Goal: Task Accomplishment & Management: Use online tool/utility

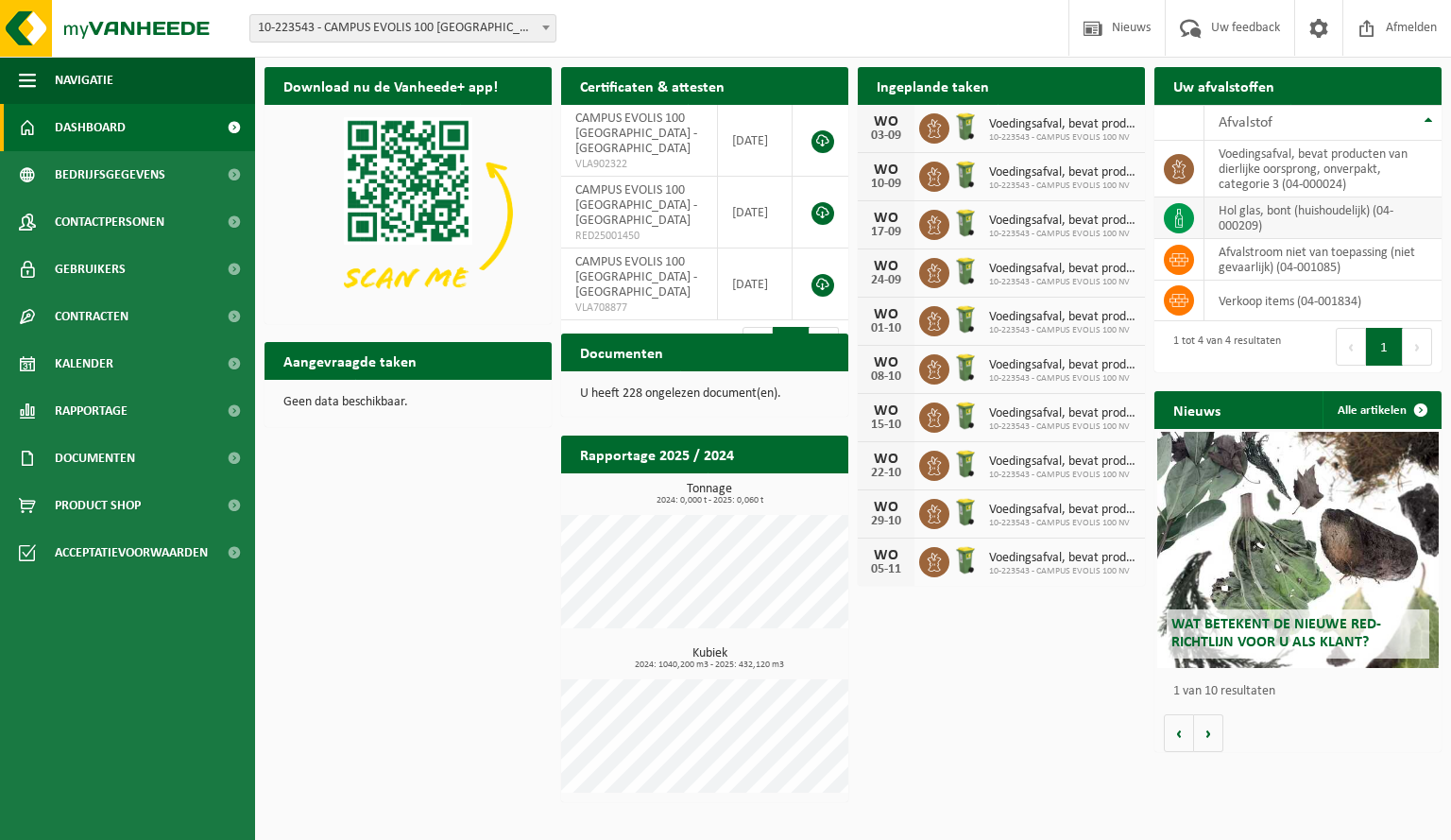
click at [1258, 220] on td "hol glas, bont (huishoudelijk) (04-000209)" at bounding box center [1322, 218] width 237 height 41
click at [1172, 217] on icon at bounding box center [1179, 217] width 19 height 19
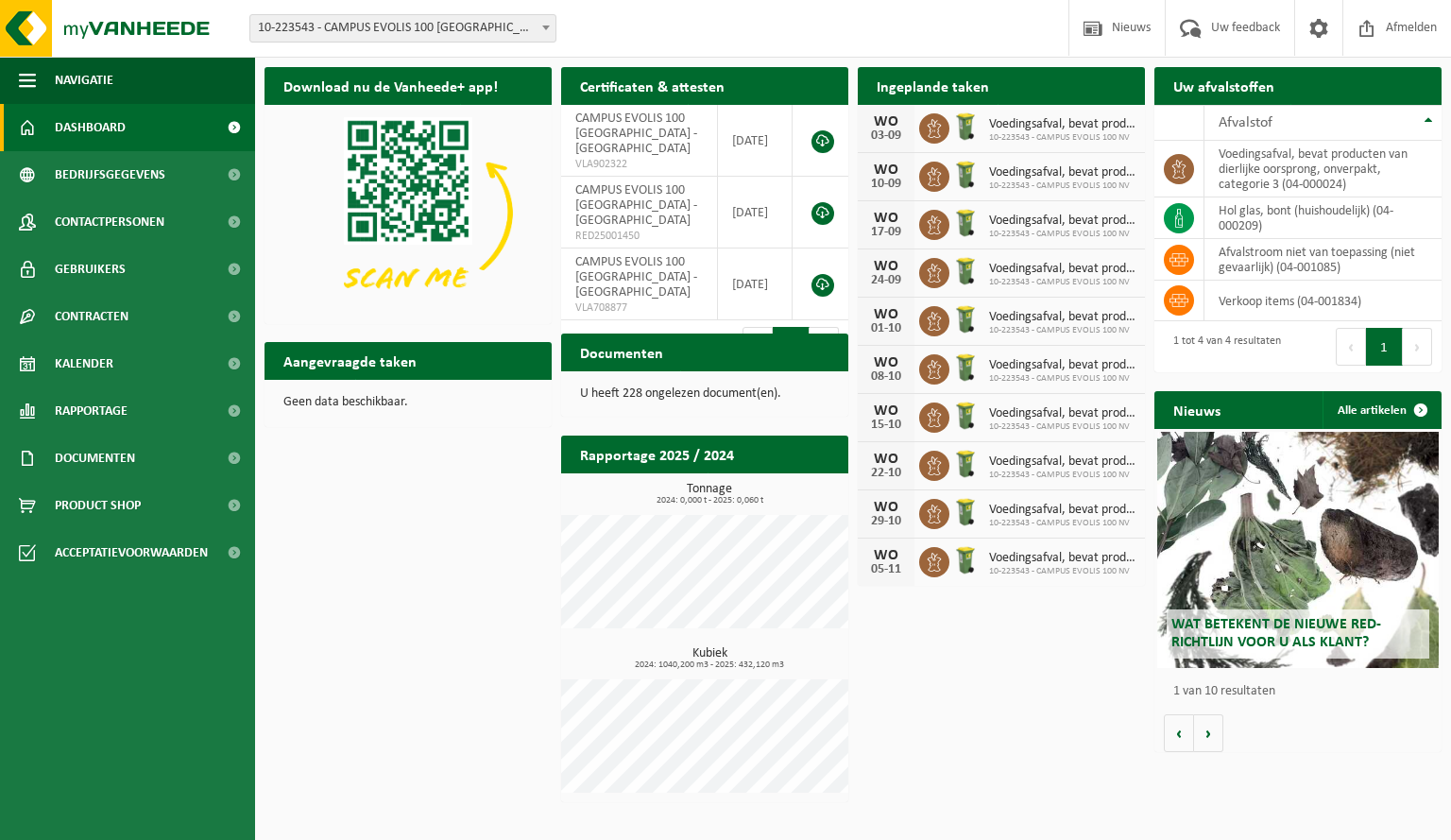
click at [426, 355] on h2 "Aangevraagde taken" at bounding box center [350, 360] width 171 height 36
click at [1179, 215] on icon at bounding box center [1179, 217] width 19 height 19
click at [1315, 204] on td "hol glas, bont (huishoudelijk) (04-000209)" at bounding box center [1322, 218] width 237 height 41
click at [1430, 122] on th "Afvalstof" at bounding box center [1322, 123] width 237 height 35
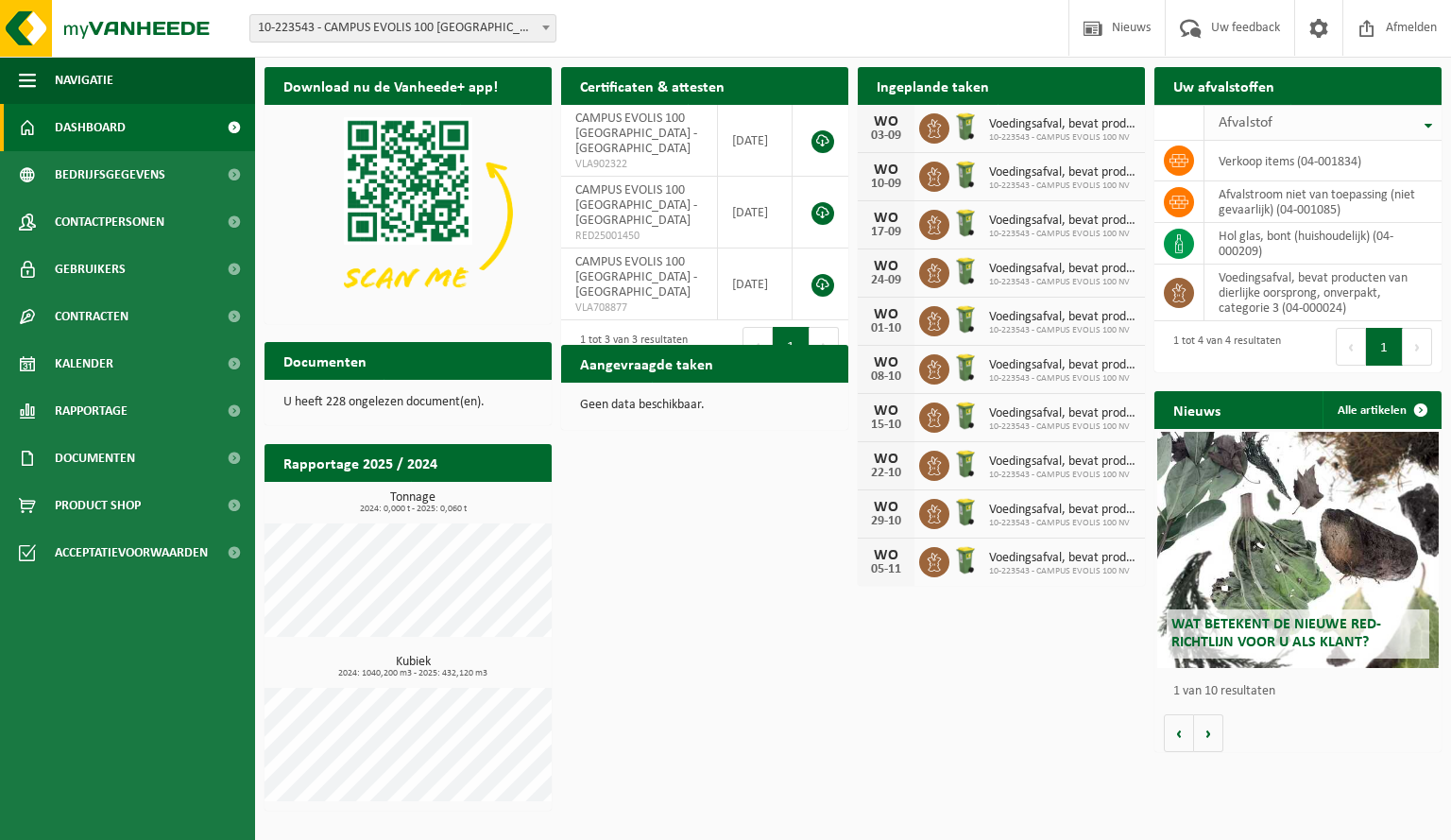
click at [1430, 122] on th "Afvalstof" at bounding box center [1322, 123] width 237 height 35
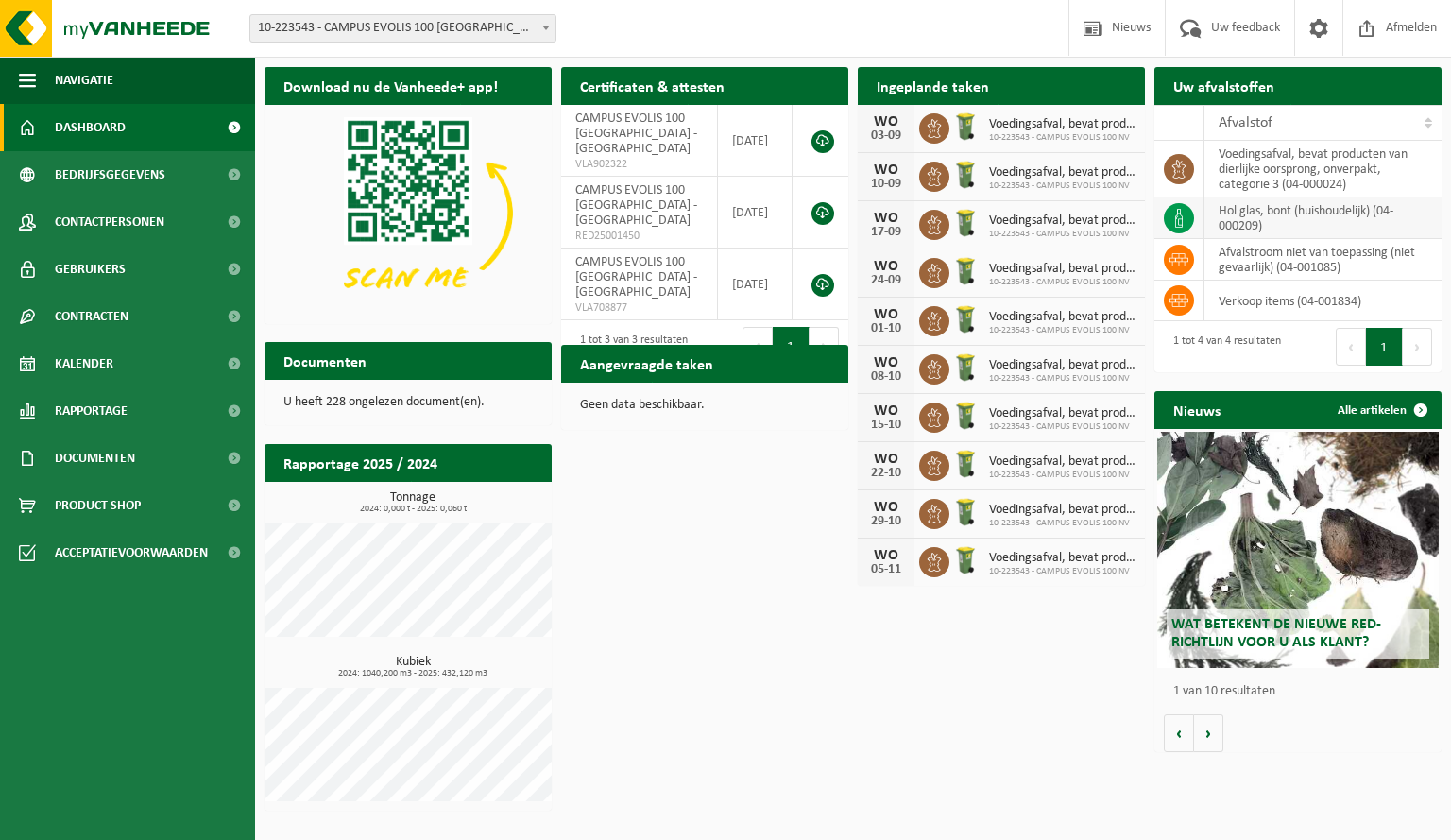
click at [1284, 218] on td "hol glas, bont (huishoudelijk) (04-000209)" at bounding box center [1322, 218] width 237 height 41
click at [87, 383] on span "Kalender" at bounding box center [85, 364] width 59 height 47
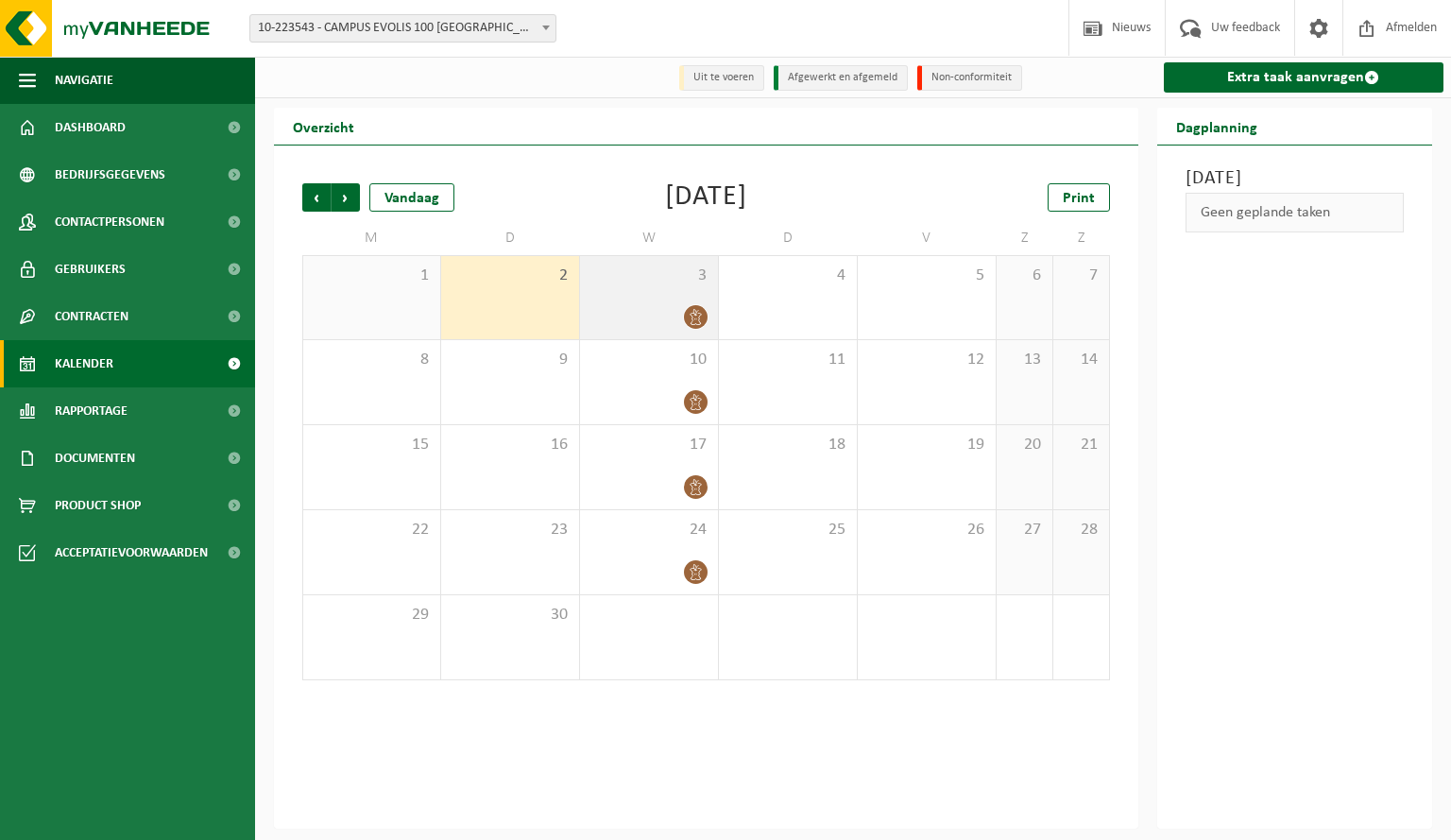
click at [635, 302] on div "3" at bounding box center [649, 297] width 138 height 83
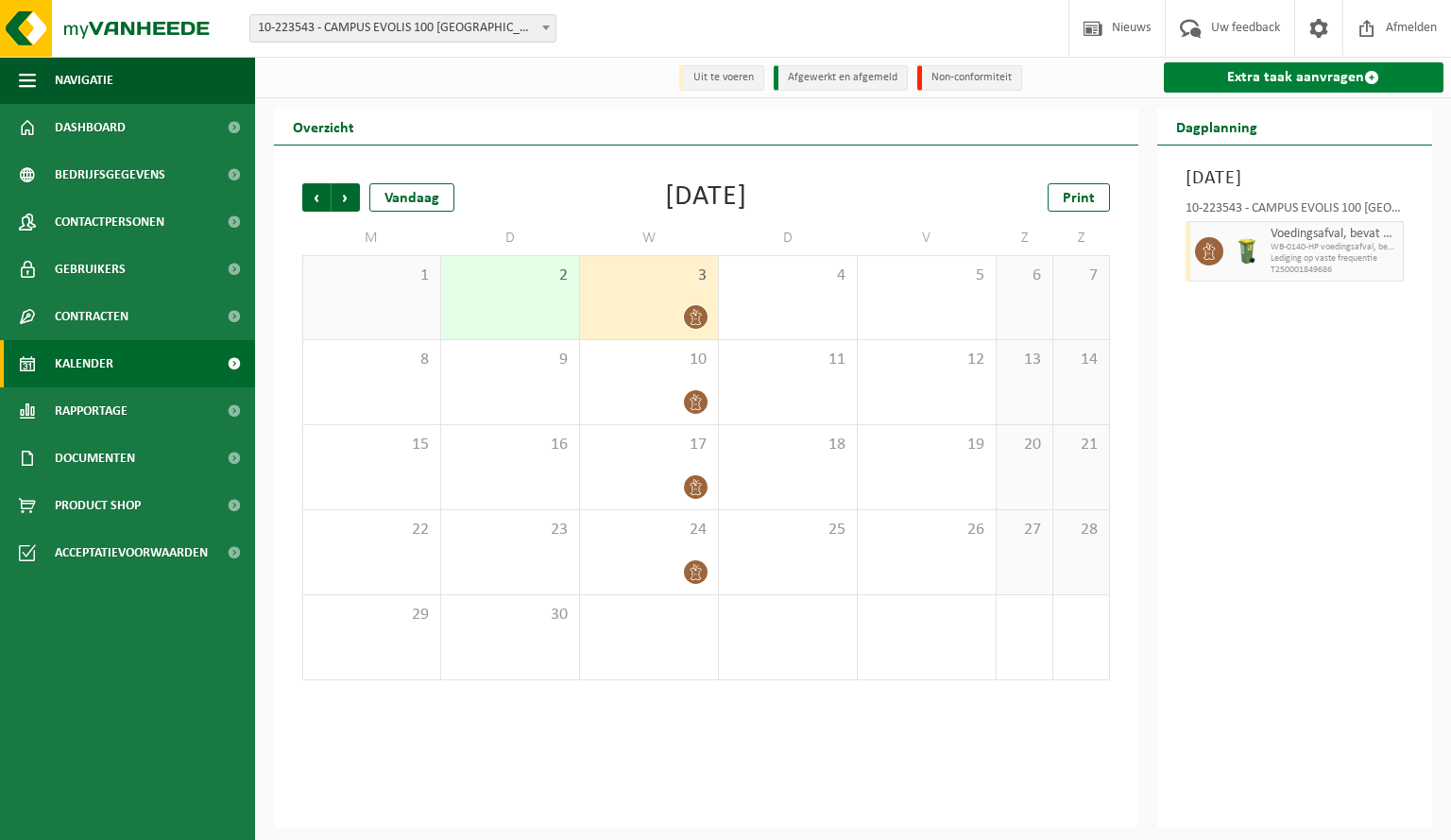
click at [1319, 82] on link "Extra taak aanvragen" at bounding box center [1303, 77] width 280 height 30
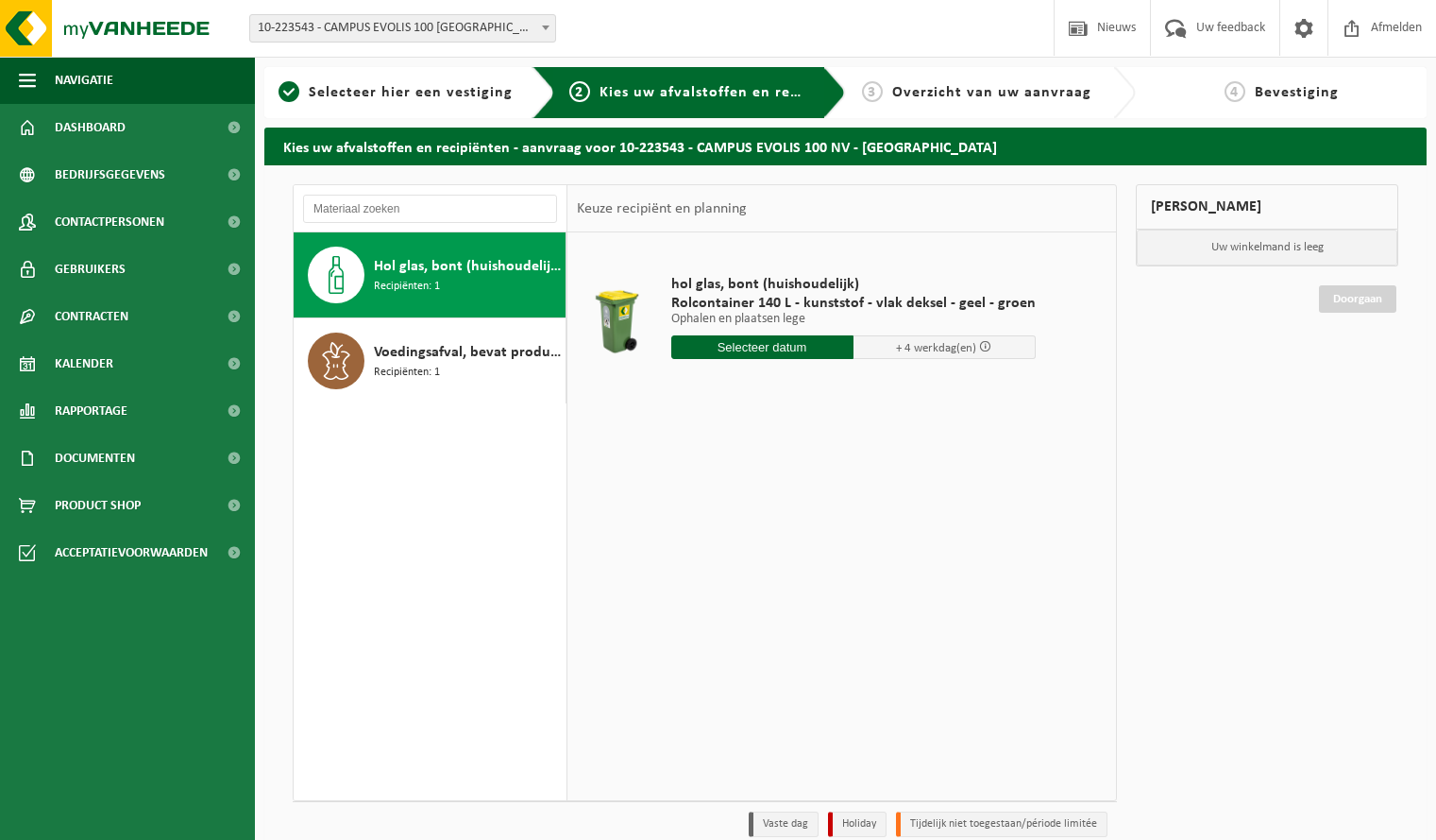
click at [439, 275] on span "Hol glas, bont (huishoudelijk)" at bounding box center [467, 266] width 187 height 23
click at [719, 352] on input "text" at bounding box center [762, 347] width 182 height 24
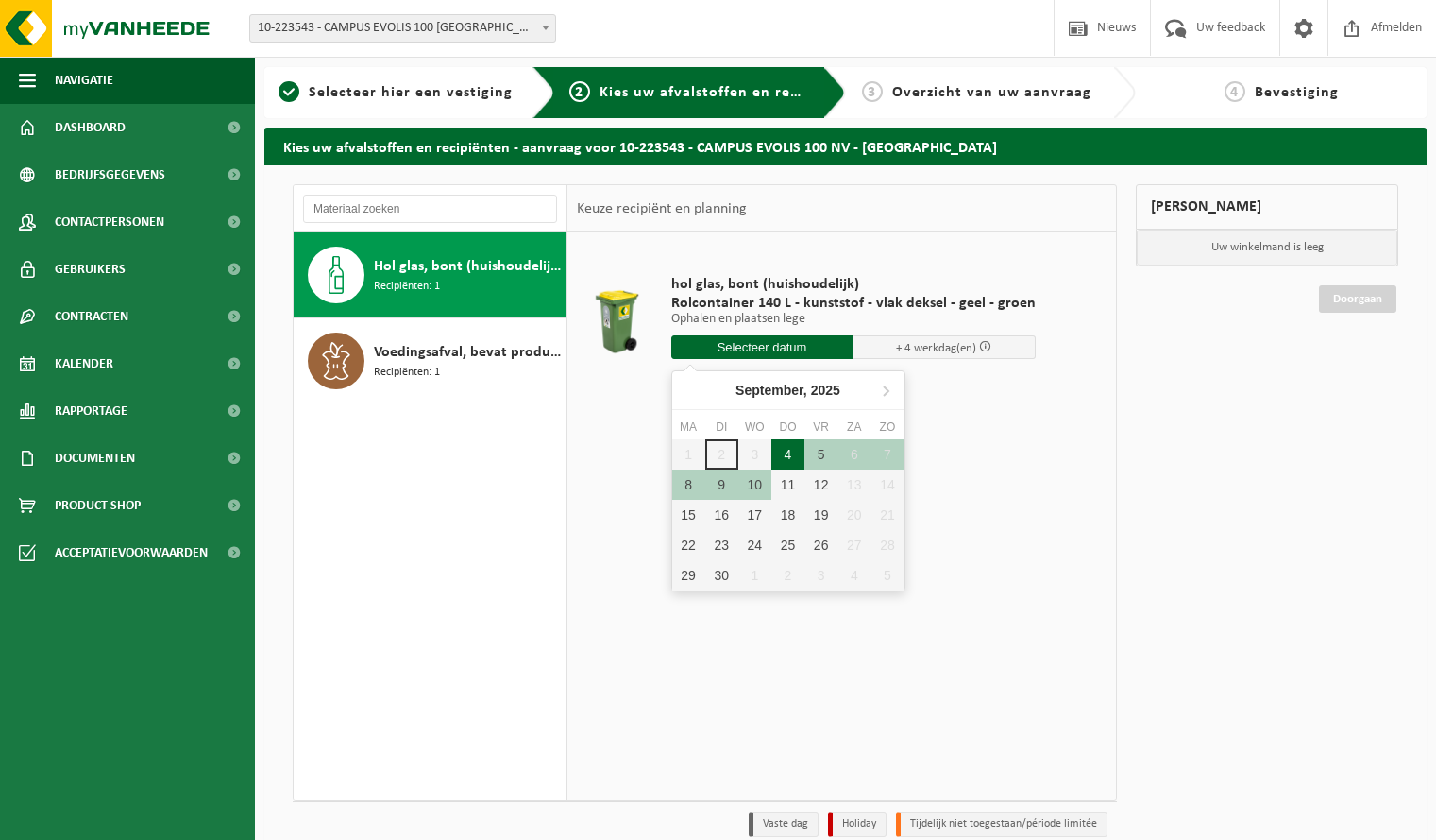
click at [792, 465] on div "4" at bounding box center [788, 453] width 33 height 30
type input "Van 2025-09-04"
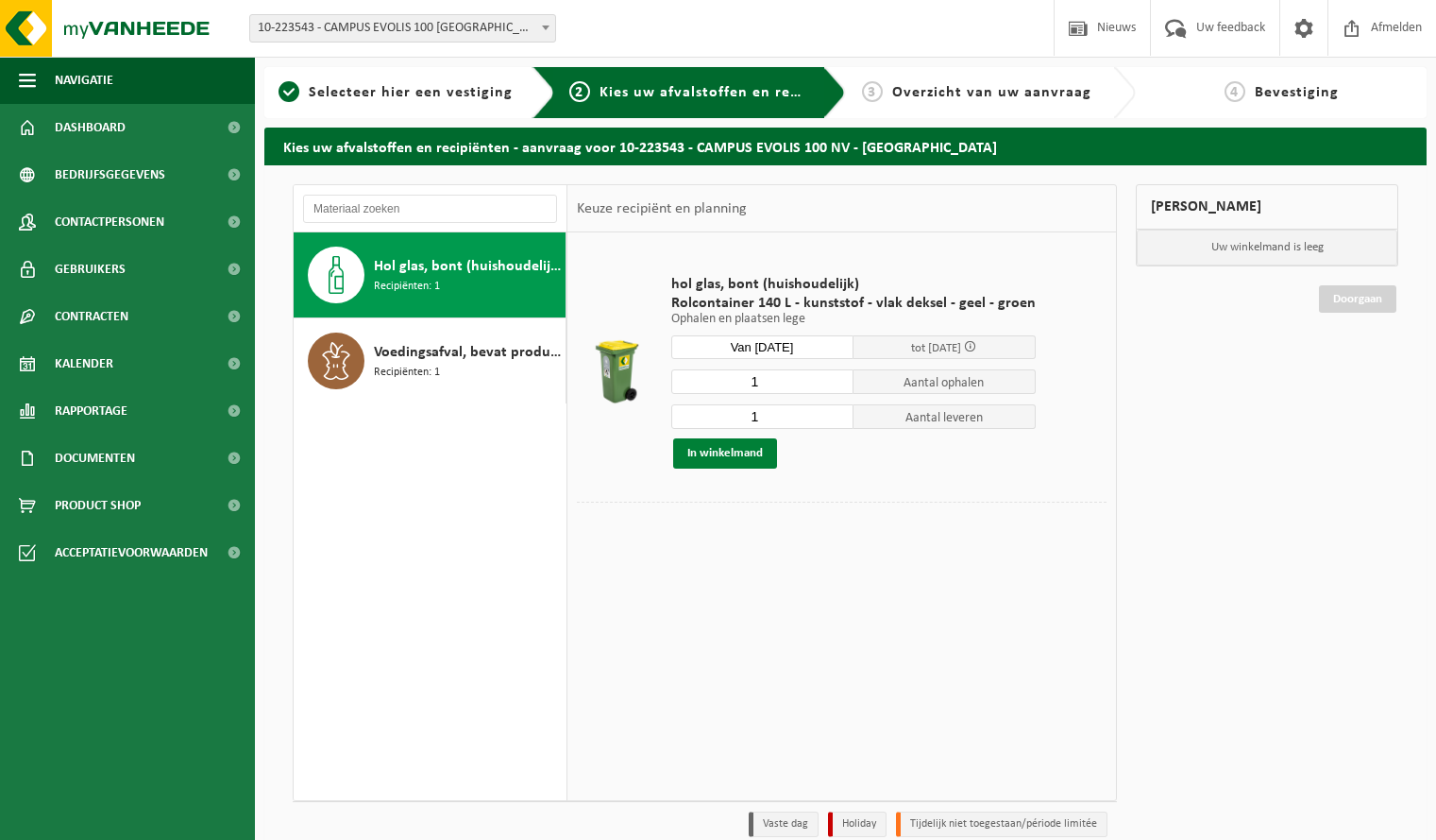
click at [750, 453] on button "In winkelmand" at bounding box center [726, 453] width 104 height 30
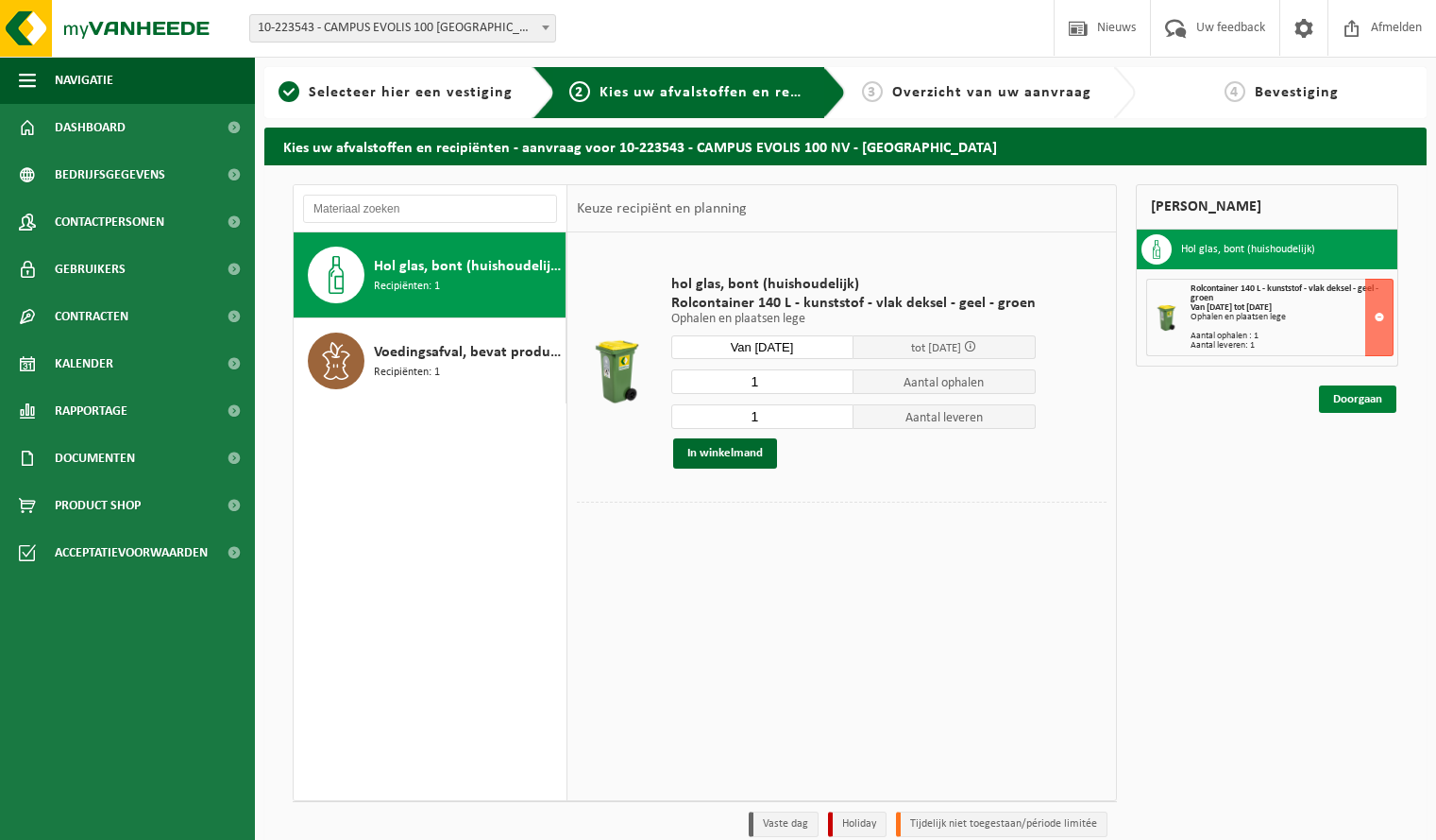
click at [1335, 394] on link "Doorgaan" at bounding box center [1357, 399] width 78 height 28
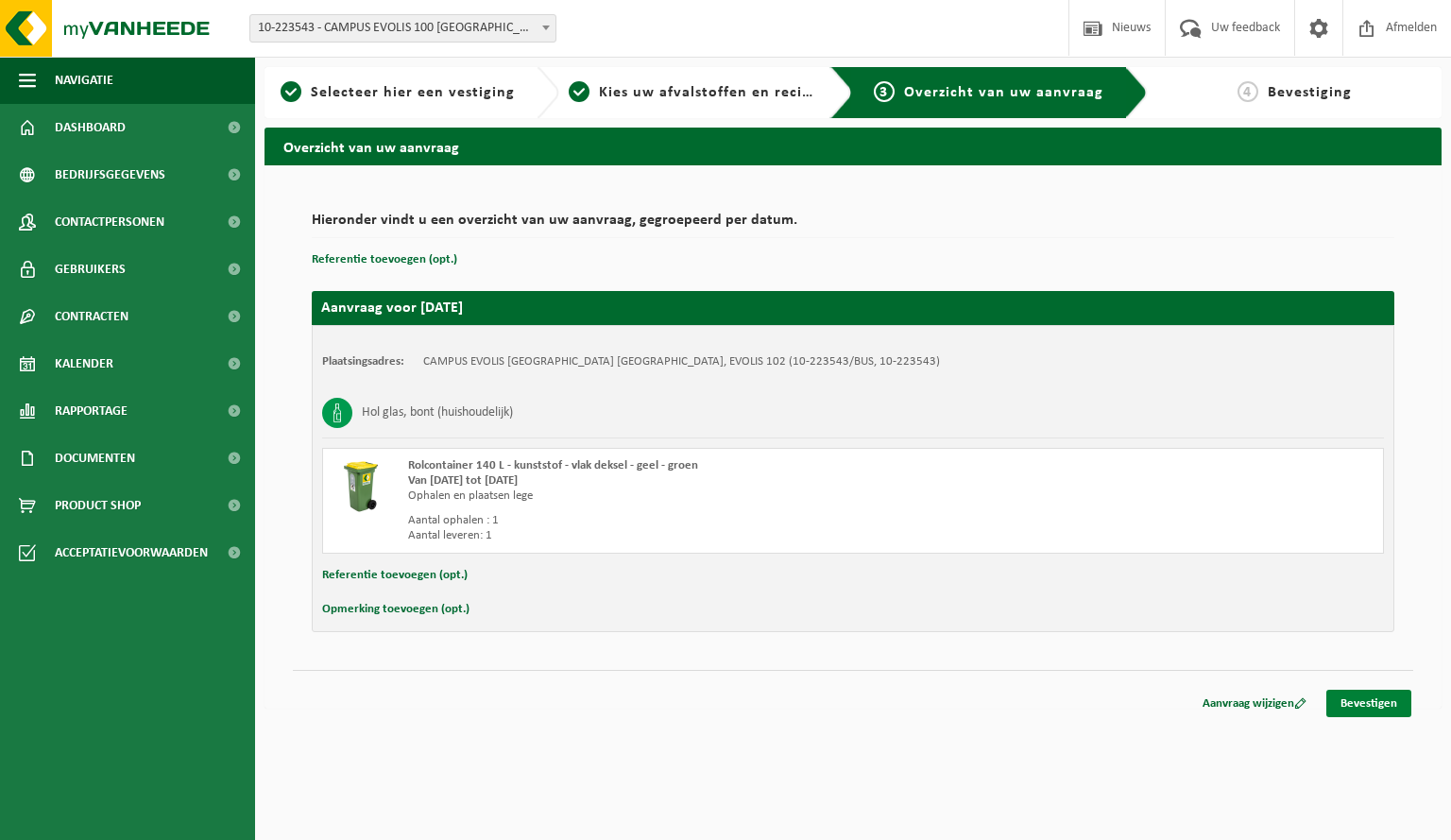
drag, startPoint x: 1348, startPoint y: 706, endPoint x: 1377, endPoint y: 706, distance: 29.0
click at [1377, 706] on link "Bevestigen" at bounding box center [1368, 703] width 85 height 28
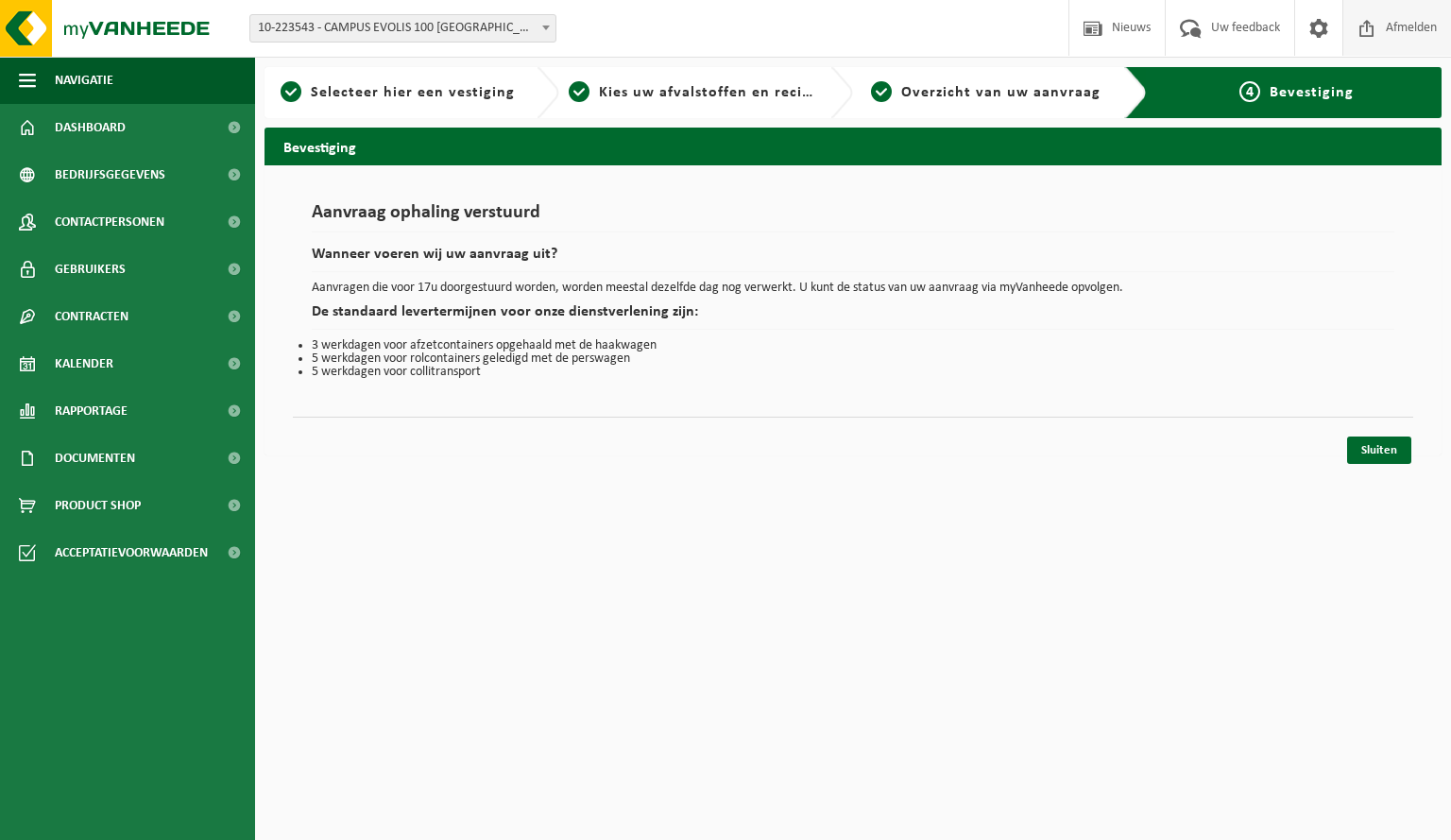
click at [1403, 26] on span "Afmelden" at bounding box center [1411, 28] width 60 height 56
